Goal: Information Seeking & Learning: Learn about a topic

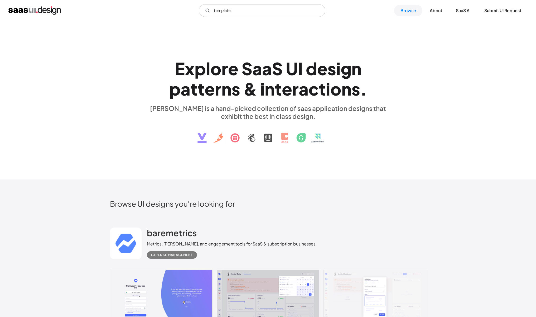
scroll to position [140, 0]
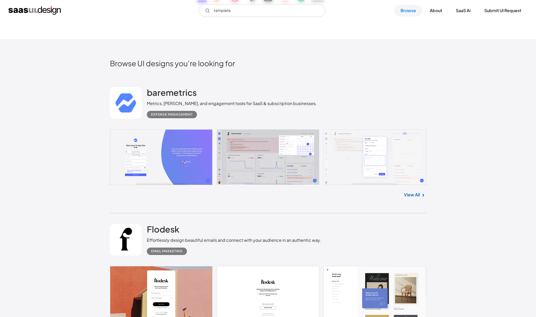
click at [219, 13] on input "template" at bounding box center [262, 10] width 127 height 13
type input "template"
click at [410, 8] on link "Browse" at bounding box center [408, 11] width 28 height 12
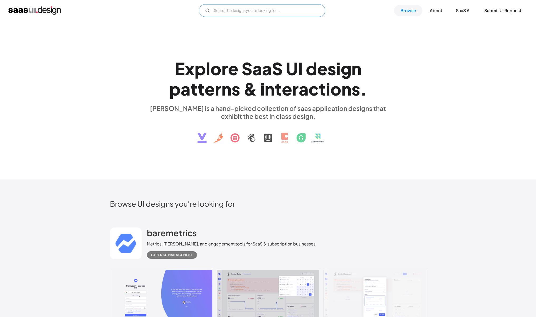
click at [270, 8] on input "Email Form" at bounding box center [262, 10] width 127 height 13
click at [282, 15] on input "activation platform" at bounding box center [262, 10] width 127 height 13
click at [281, 14] on input "activation platform" at bounding box center [262, 10] width 127 height 13
type input "activation"
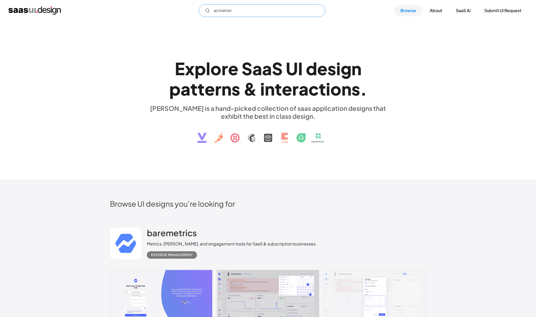
click at [208, 10] on circle "Email Form" at bounding box center [207, 10] width 3 height 3
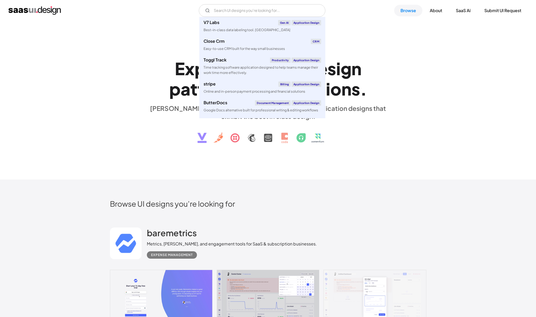
click at [159, 62] on h1 "E x p l o r e S a a S U I d e s i g n p a t t e r n s & i n t e r a c t i o n s…" at bounding box center [268, 78] width 243 height 41
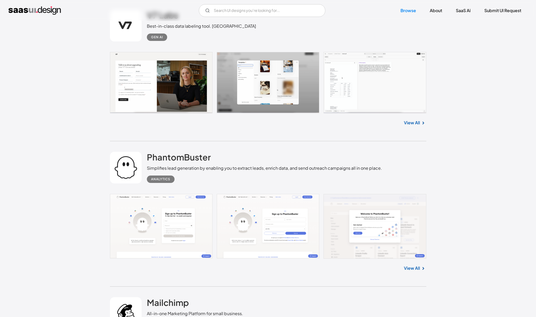
scroll to position [2342, 0]
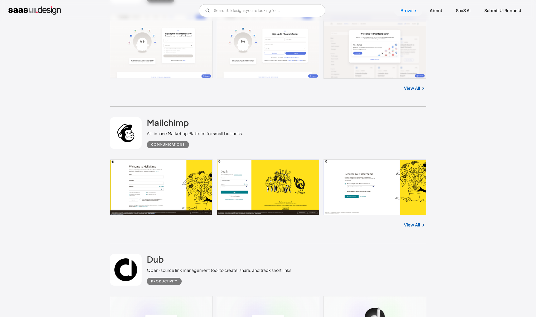
click at [416, 224] on link "View All" at bounding box center [412, 225] width 16 height 6
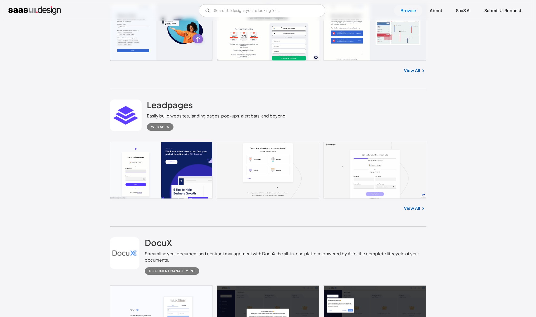
scroll to position [4750, 0]
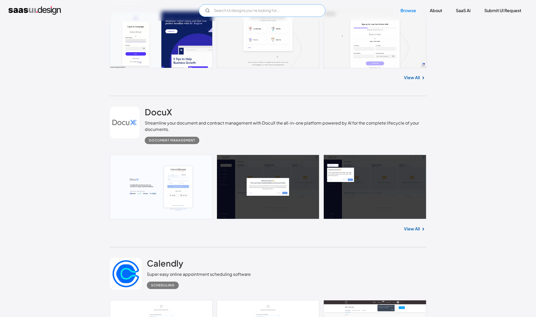
click at [226, 10] on input "Email Form" at bounding box center [262, 10] width 127 height 13
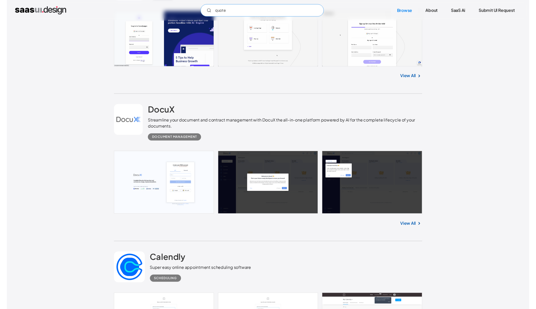
scroll to position [4822, 0]
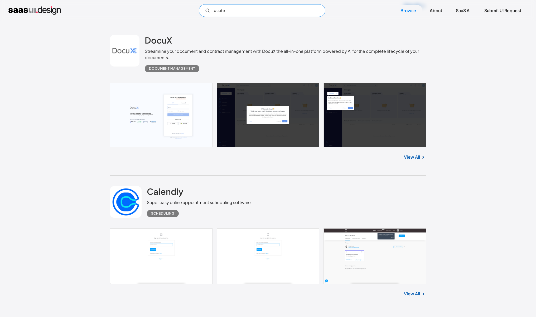
type input "quote"
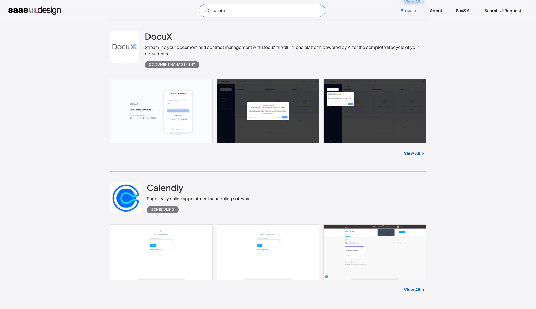
click at [247, 12] on input "quote" at bounding box center [262, 10] width 127 height 13
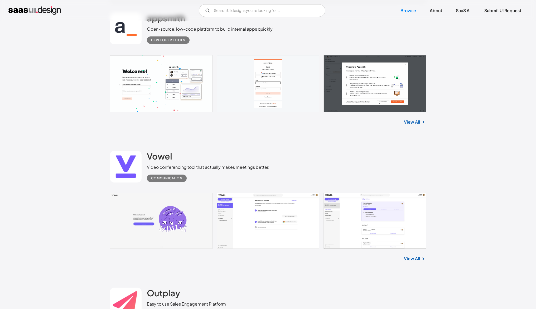
scroll to position [6889, 0]
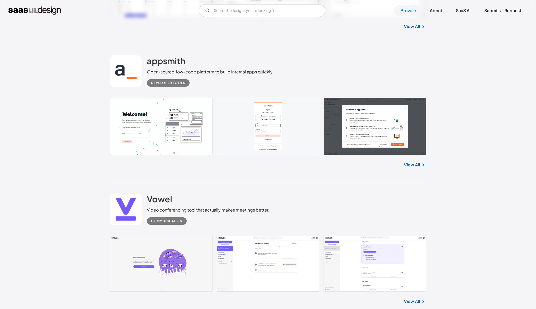
click at [415, 164] on link "View All" at bounding box center [412, 164] width 16 height 6
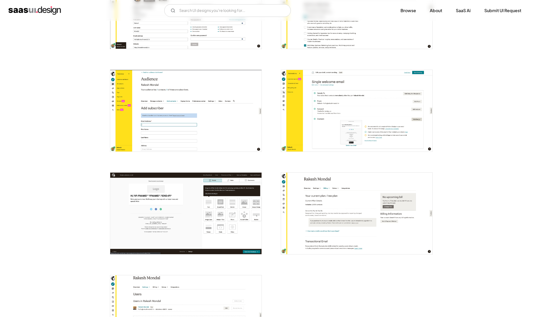
scroll to position [1164, 0]
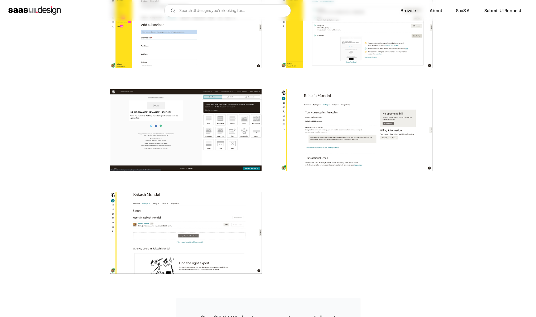
click at [393, 140] on img "open lightbox" at bounding box center [356, 129] width 151 height 81
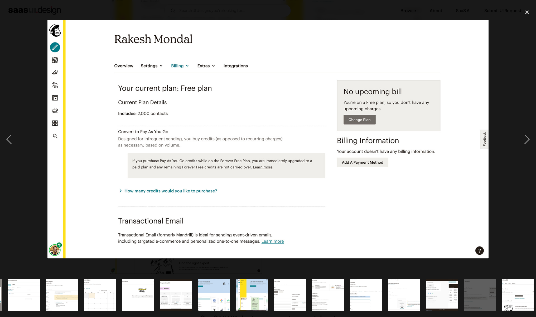
scroll to position [0, 420]
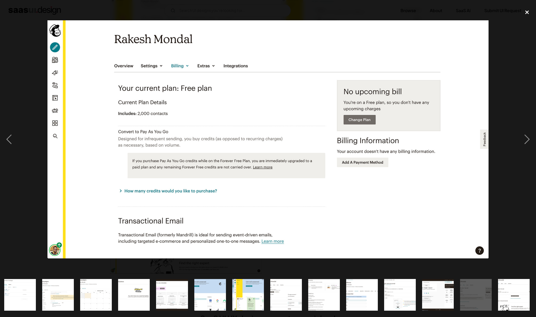
click at [530, 11] on div "close lightbox" at bounding box center [527, 12] width 18 height 12
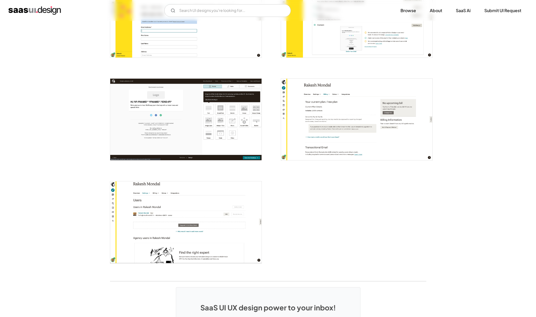
scroll to position [1088, 0]
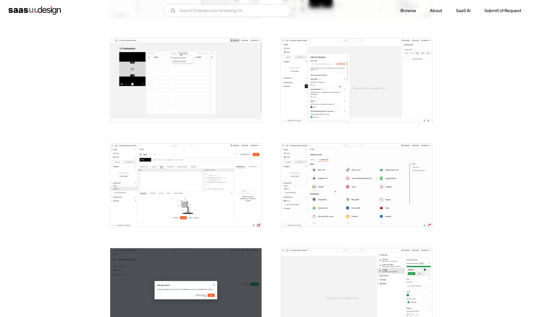
scroll to position [406, 0]
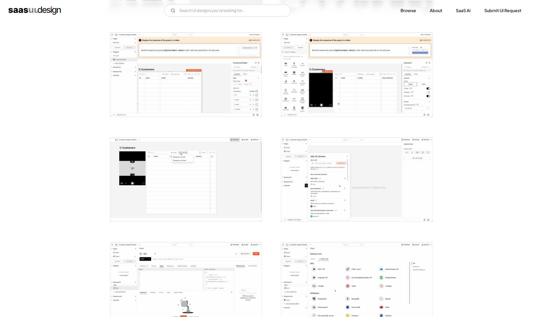
click at [227, 186] on img "open lightbox" at bounding box center [185, 179] width 151 height 84
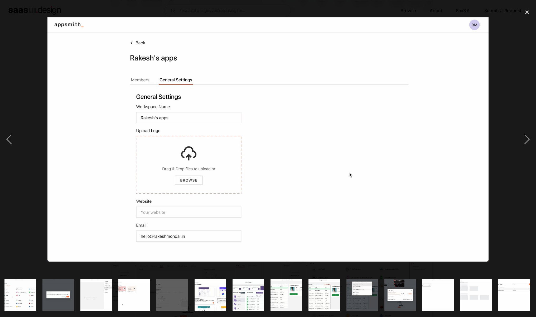
scroll to position [0, 420]
